Goal: Subscribe to service/newsletter

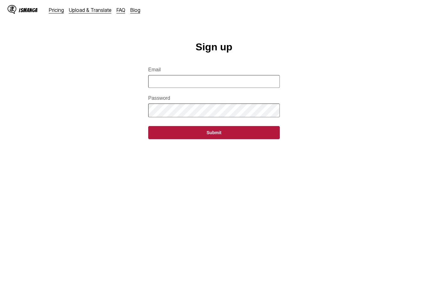
click at [55, 12] on link "Pricing" at bounding box center [56, 10] width 15 height 6
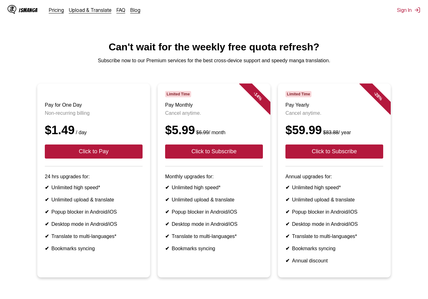
click at [345, 156] on button "Click to Subscribe" at bounding box center [334, 152] width 98 height 14
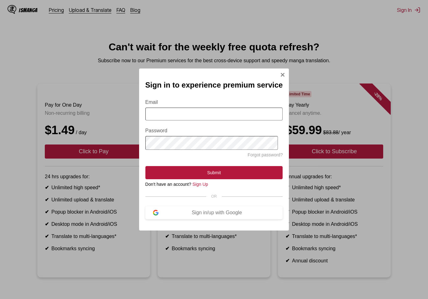
click at [239, 116] on input "Email" at bounding box center [213, 114] width 137 height 13
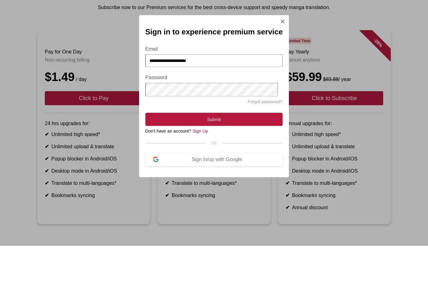
type input "**********"
click at [255, 166] on button "Submit" at bounding box center [213, 172] width 137 height 13
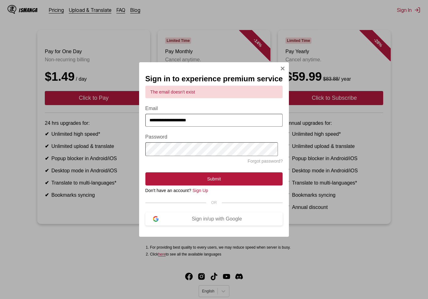
click at [208, 193] on link "Sign Up" at bounding box center [200, 190] width 16 height 5
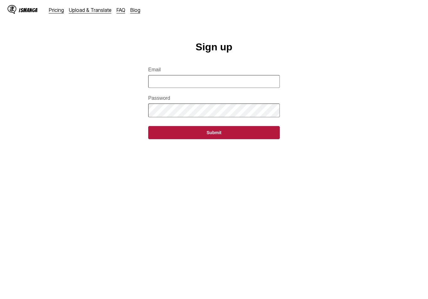
click at [233, 78] on input "Email" at bounding box center [213, 81] width 131 height 13
type input "**********"
click at [246, 136] on button "Submit" at bounding box center [213, 132] width 131 height 13
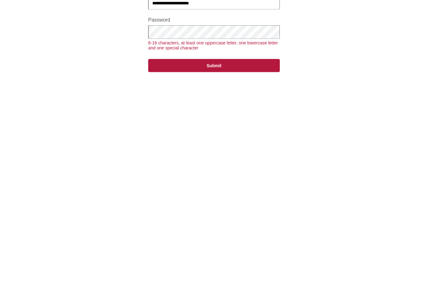
click at [270, 137] on button "Submit" at bounding box center [213, 143] width 131 height 13
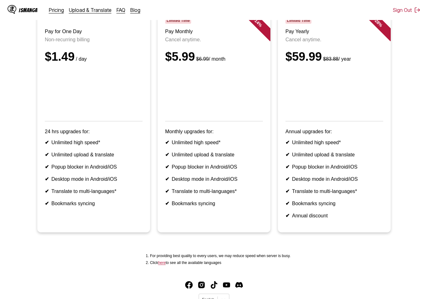
scroll to position [77, 0]
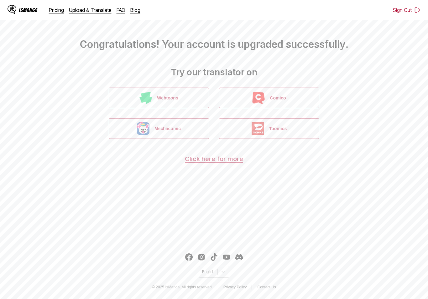
scroll to position [13, 0]
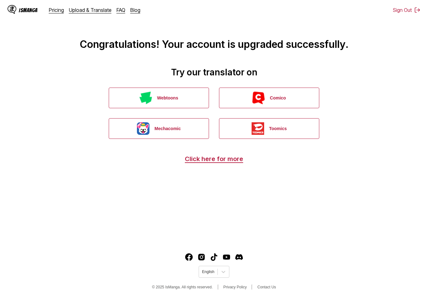
click at [116, 104] on button "Webtoons" at bounding box center [159, 98] width 100 height 21
